Goal: Navigation & Orientation: Find specific page/section

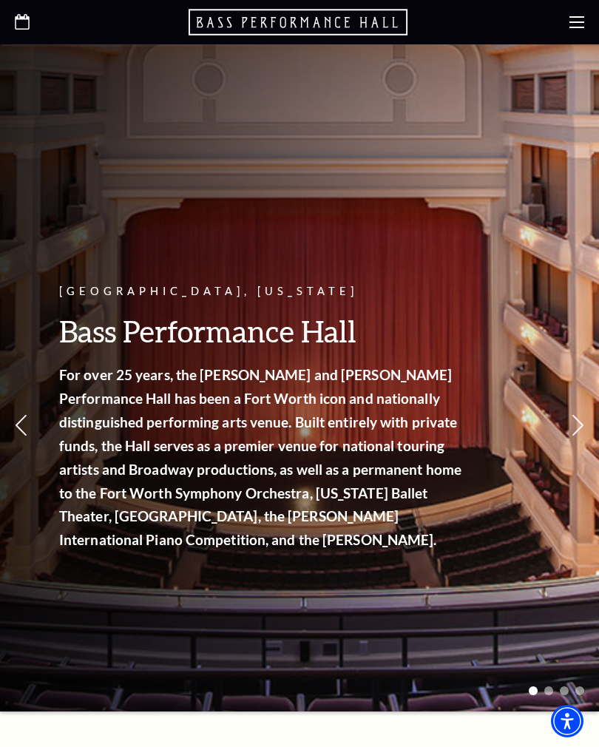
click at [579, 24] on icon at bounding box center [576, 22] width 15 height 15
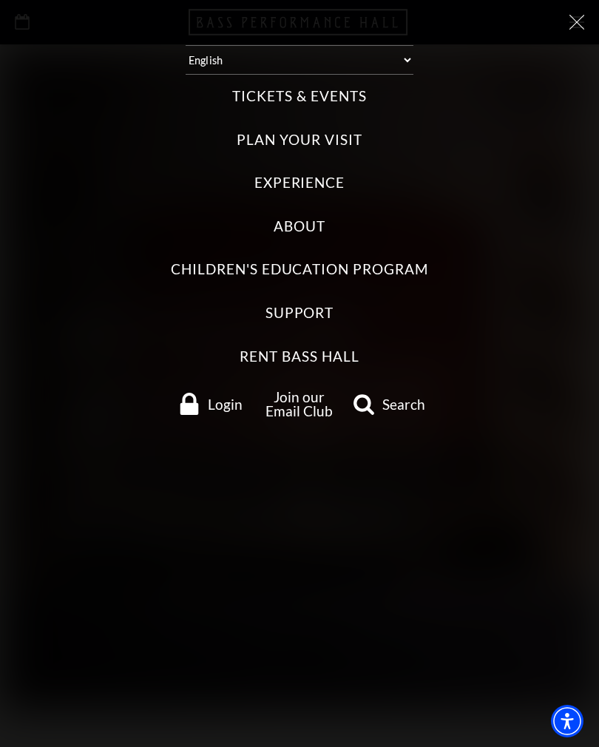
click at [299, 217] on label "About" at bounding box center [299, 227] width 52 height 20
click at [0, 0] on input "About" at bounding box center [0, 0] width 0 height 0
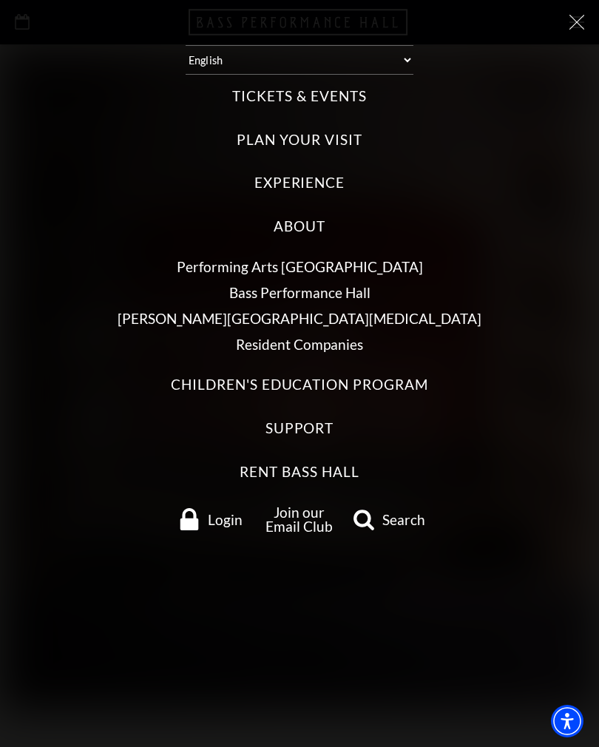
click at [356, 284] on link "Bass Performance Hall" at bounding box center [299, 292] width 141 height 17
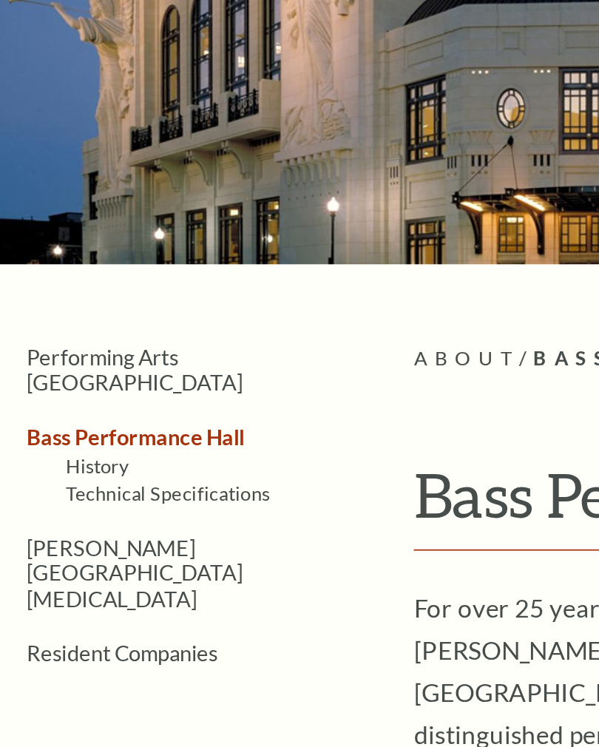
click at [62, 397] on link "History" at bounding box center [54, 403] width 35 height 13
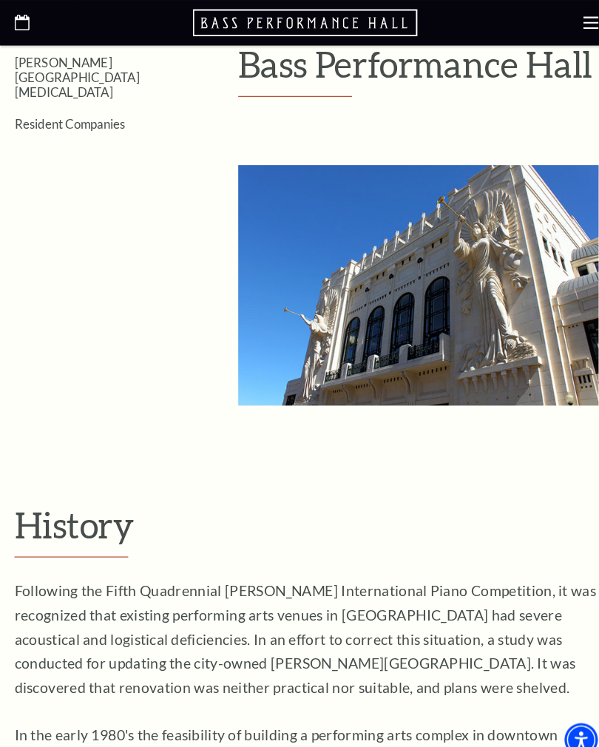
scroll to position [354, 0]
